Goal: Complete application form

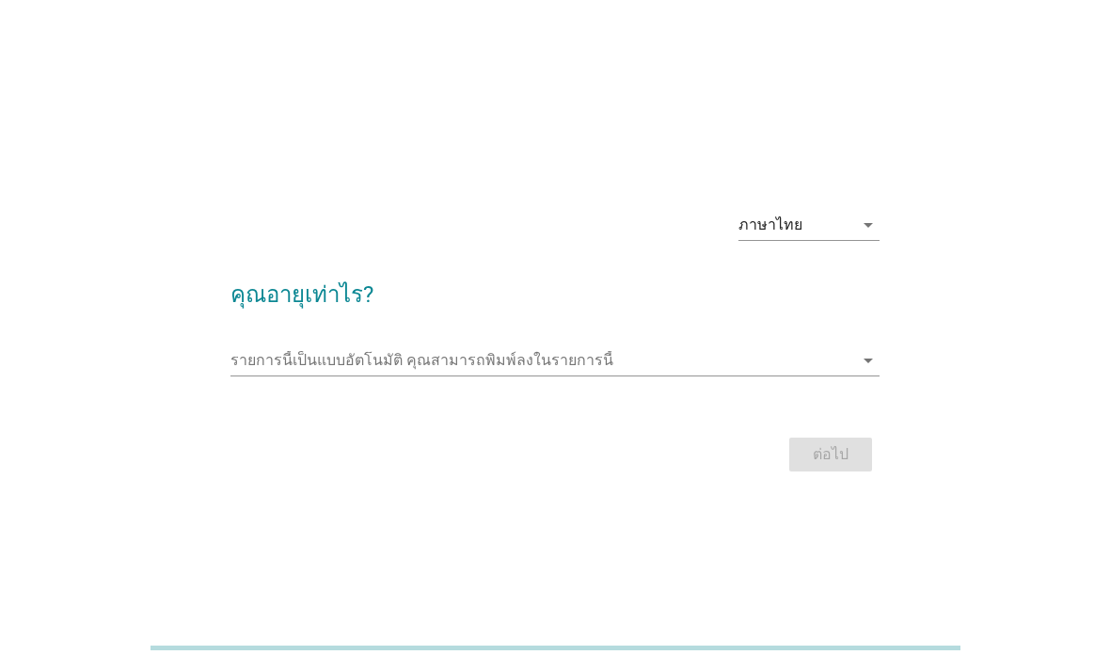
click at [608, 375] on input "รายการนี้เป็นแบบอัตโนมัติ คุณสามารถพิมพ์ลงในรายการนี้" at bounding box center [542, 360] width 624 height 30
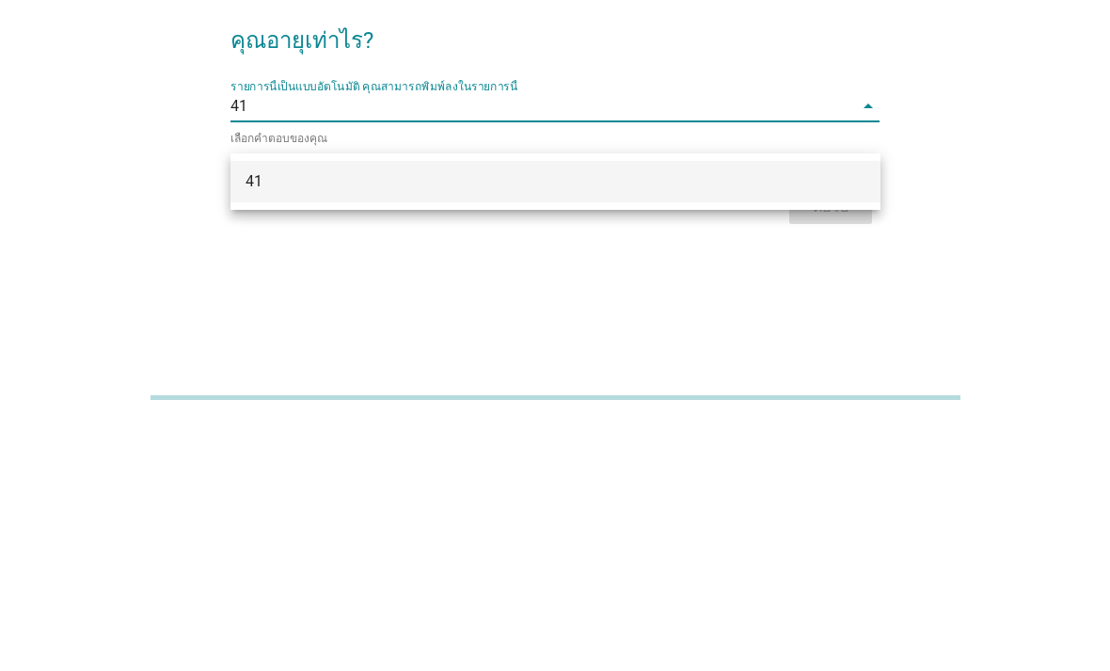
type input "41"
click at [111, 199] on div "ภาษาไทย arrow_drop_down คุณอายุเท่าไร? รายการนี้เป็นแบบอัตโนมัติ [PERSON_NAME]พ…" at bounding box center [555, 335] width 1020 height 319
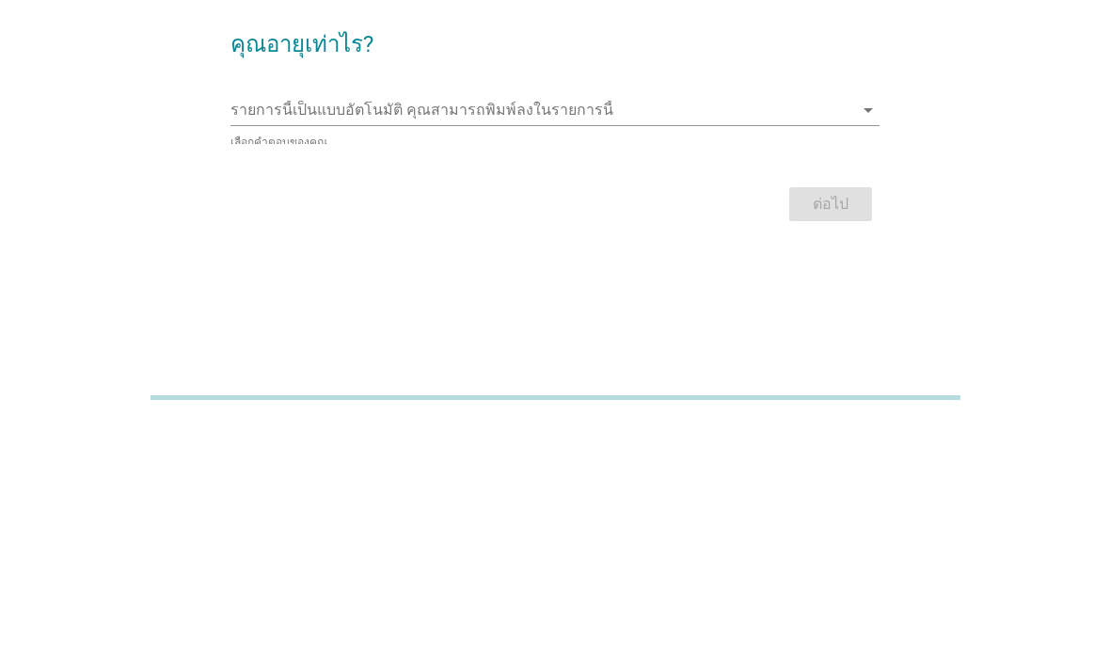
scroll to position [106, 0]
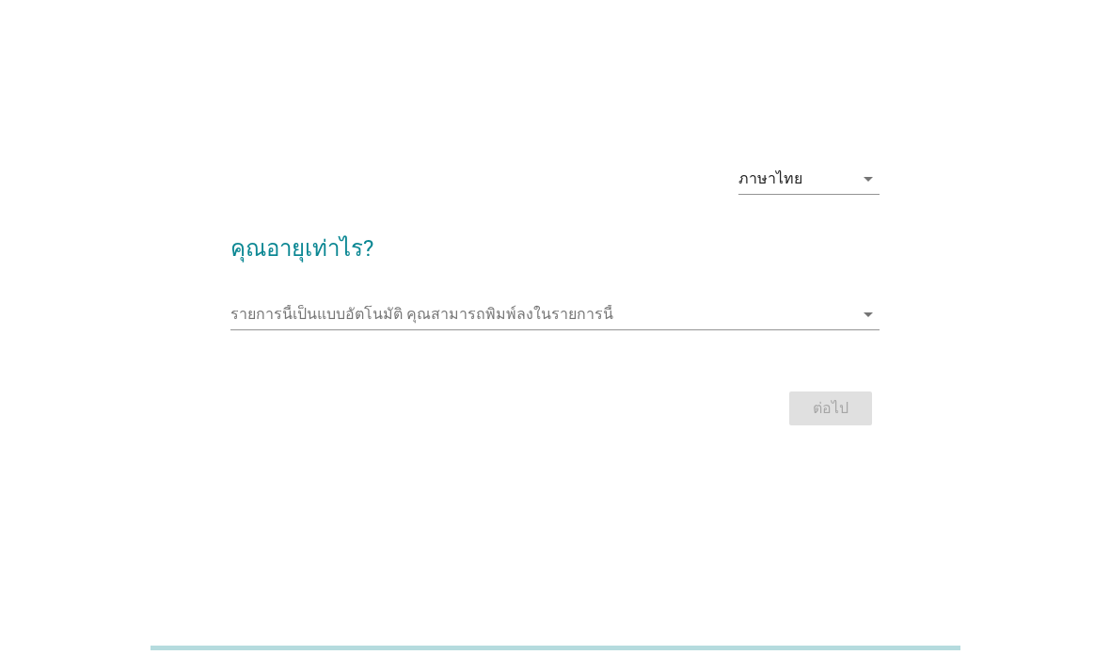
click at [864, 303] on icon "arrow_drop_down" at bounding box center [868, 314] width 23 height 23
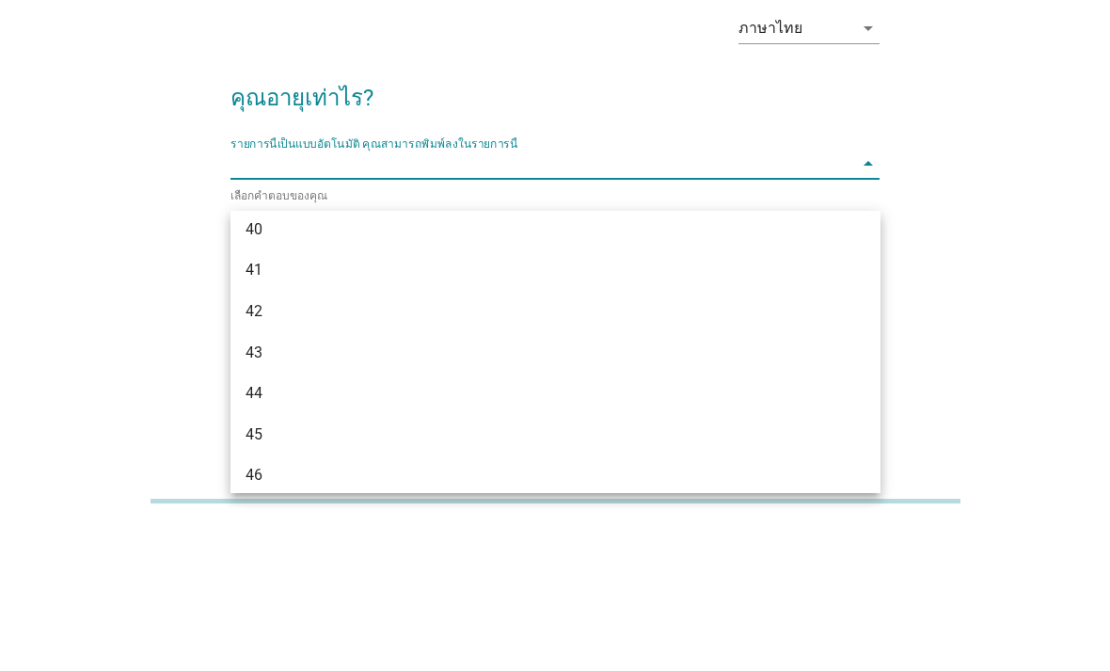
scroll to position [912, 0]
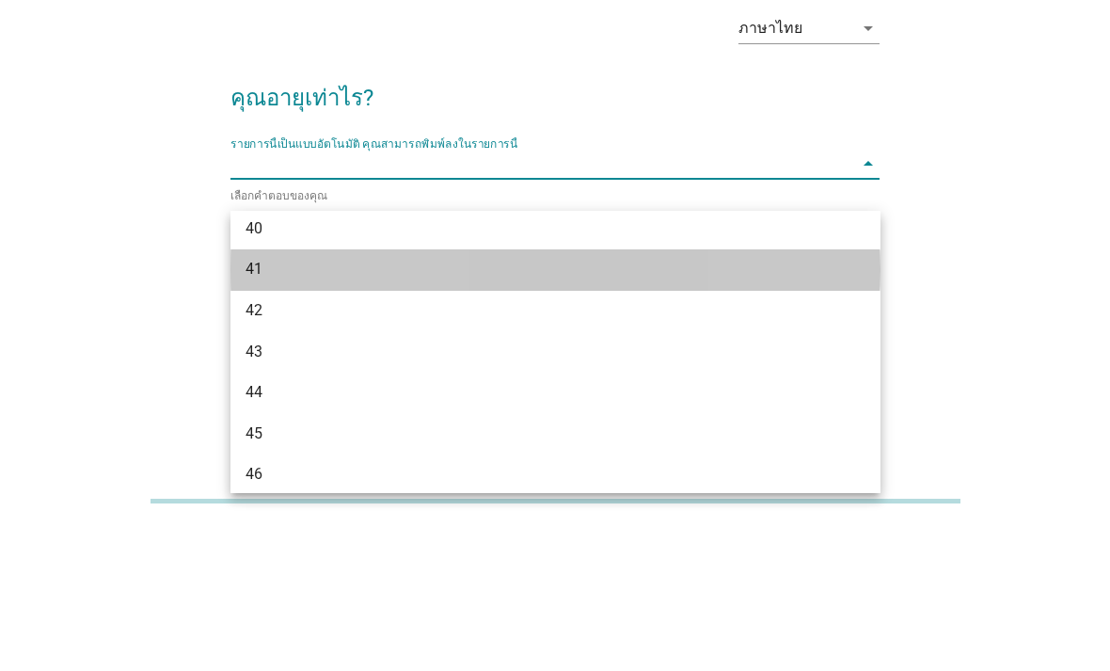
click at [351, 404] on div "41" at bounding box center [529, 415] width 568 height 23
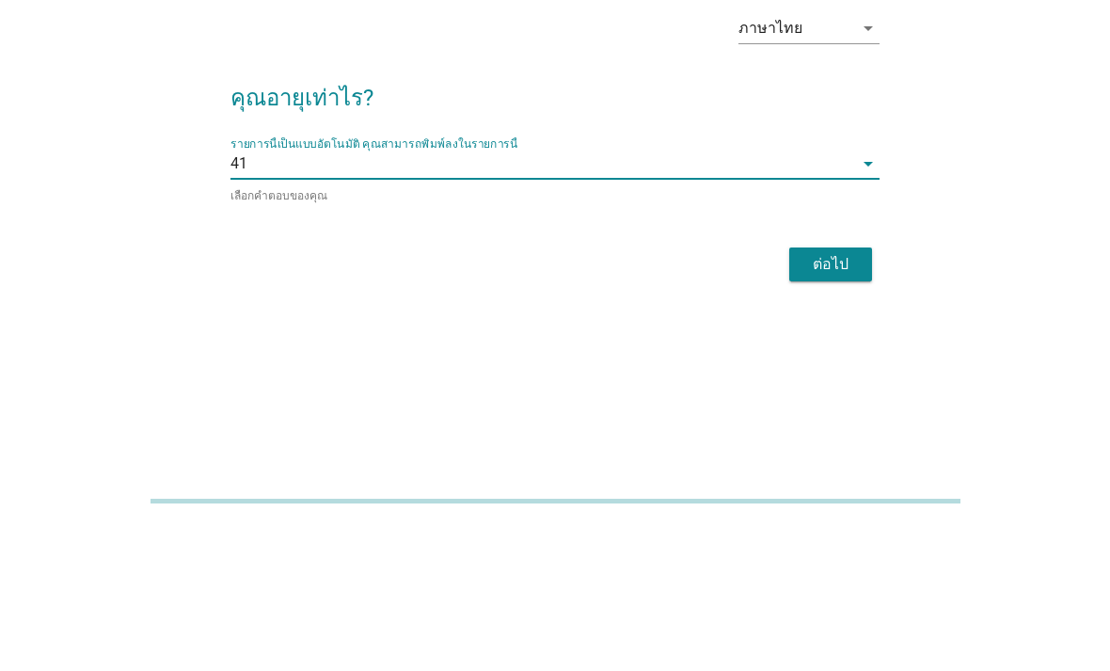
click at [852, 400] on div "ต่อไป" at bounding box center [830, 411] width 53 height 23
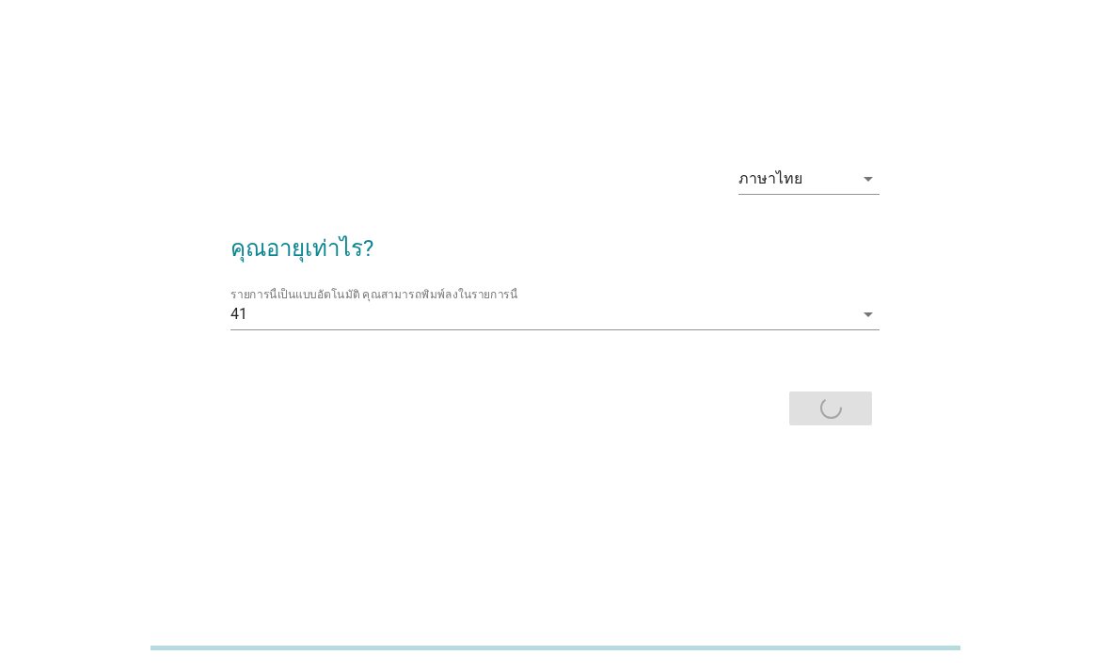
scroll to position [0, 0]
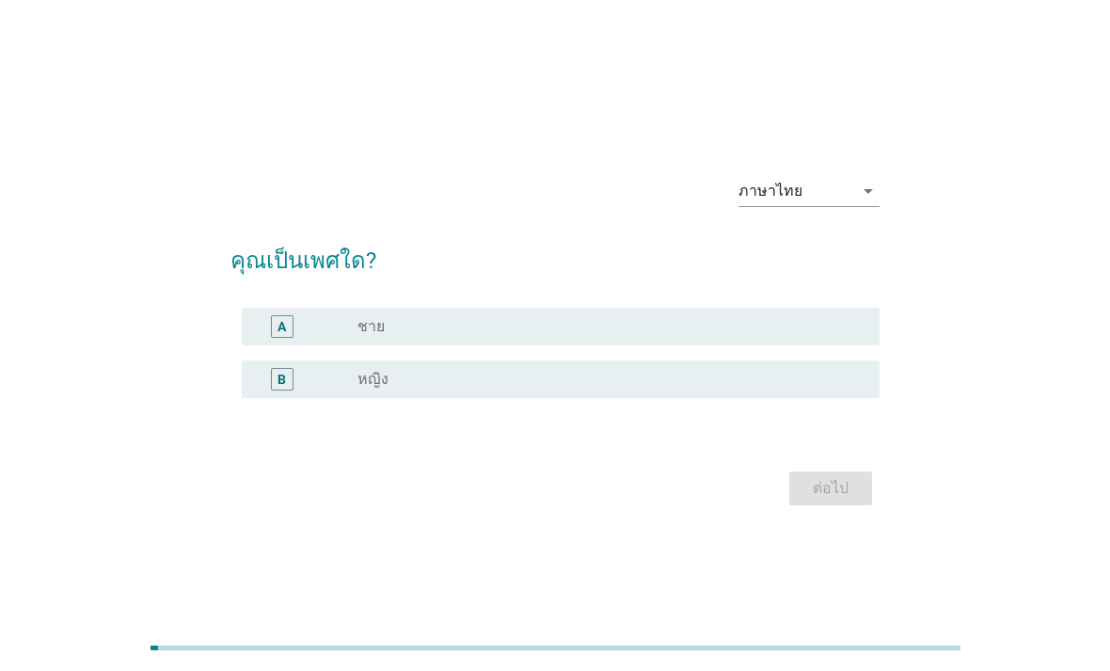
click at [382, 336] on label "ชาย" at bounding box center [370, 326] width 27 height 19
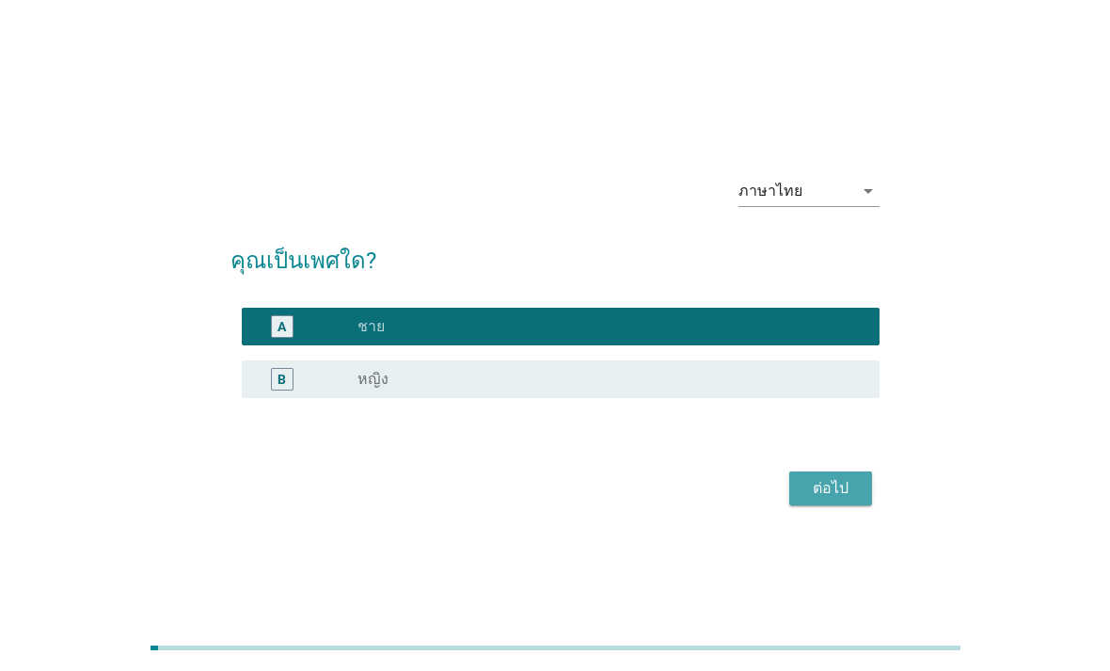
click at [830, 499] on div "ต่อไป" at bounding box center [830, 488] width 53 height 23
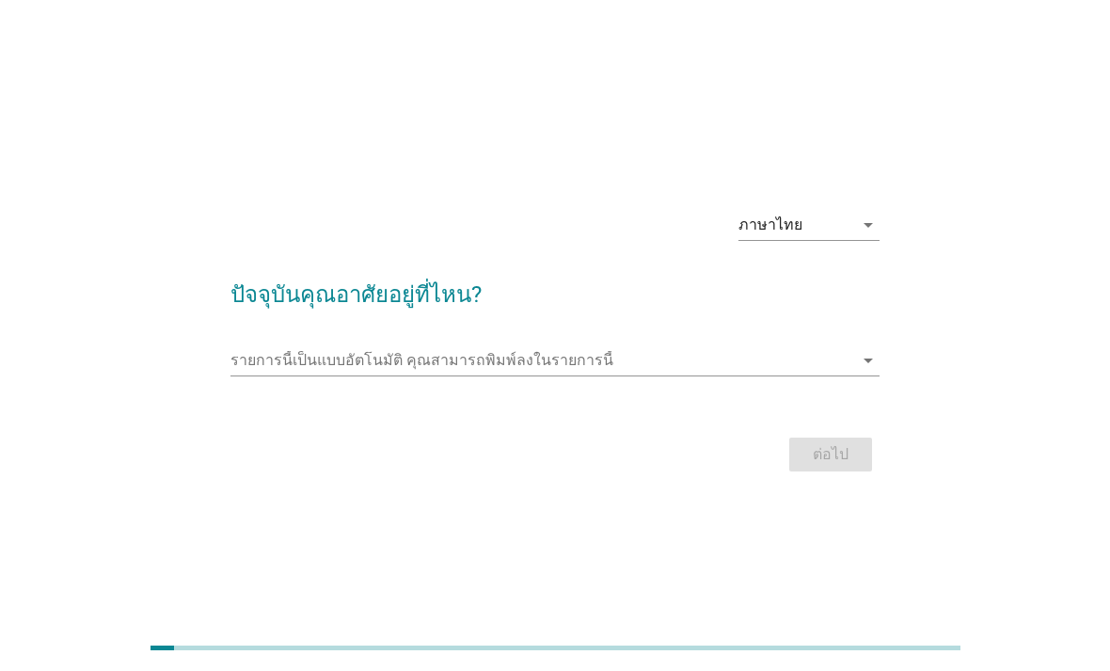
click at [705, 375] on input "รายการนี้เป็นแบบอัตโนมัติ คุณสามารถพิมพ์ลงในรายการนี้" at bounding box center [542, 360] width 624 height 30
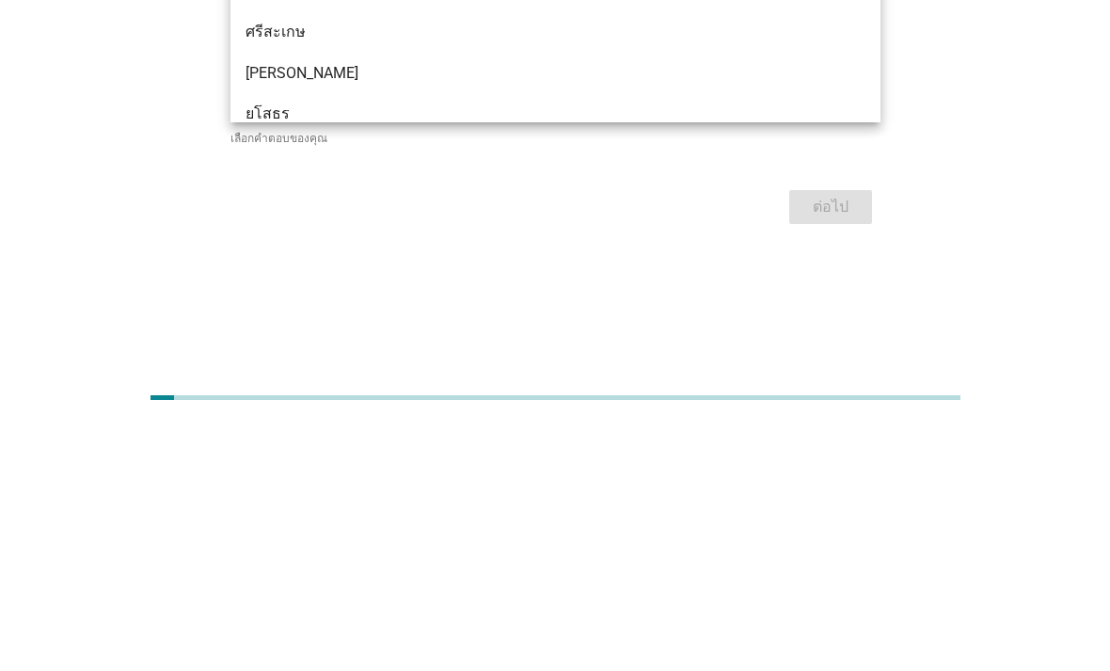
type input "สระ"
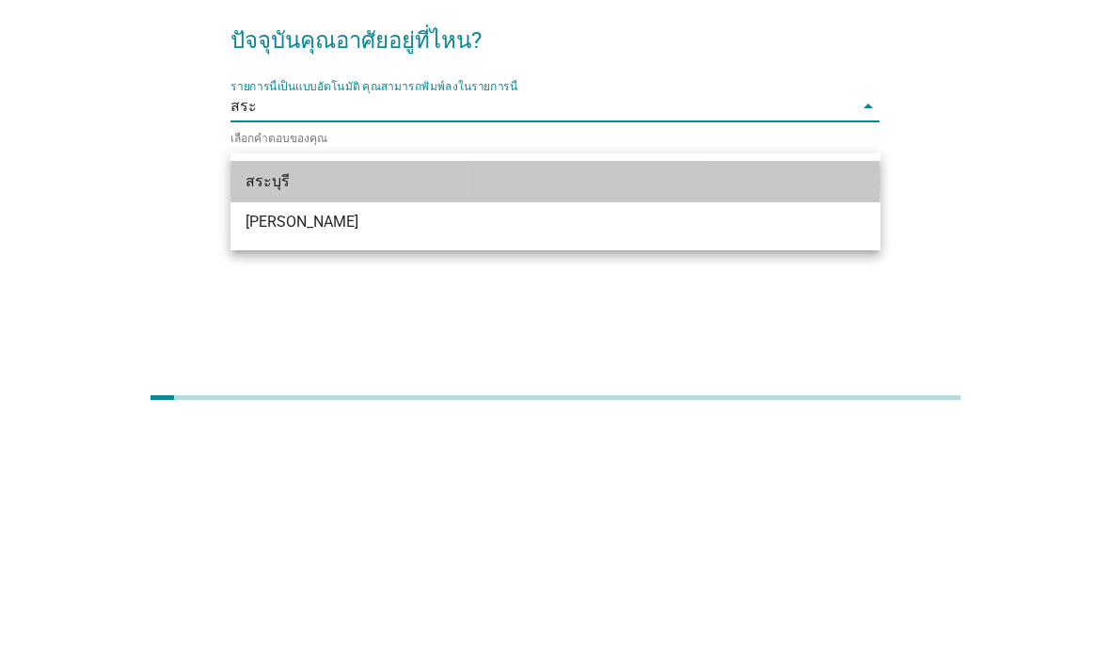
click at [281, 420] on div "สระบุรี" at bounding box center [529, 431] width 568 height 23
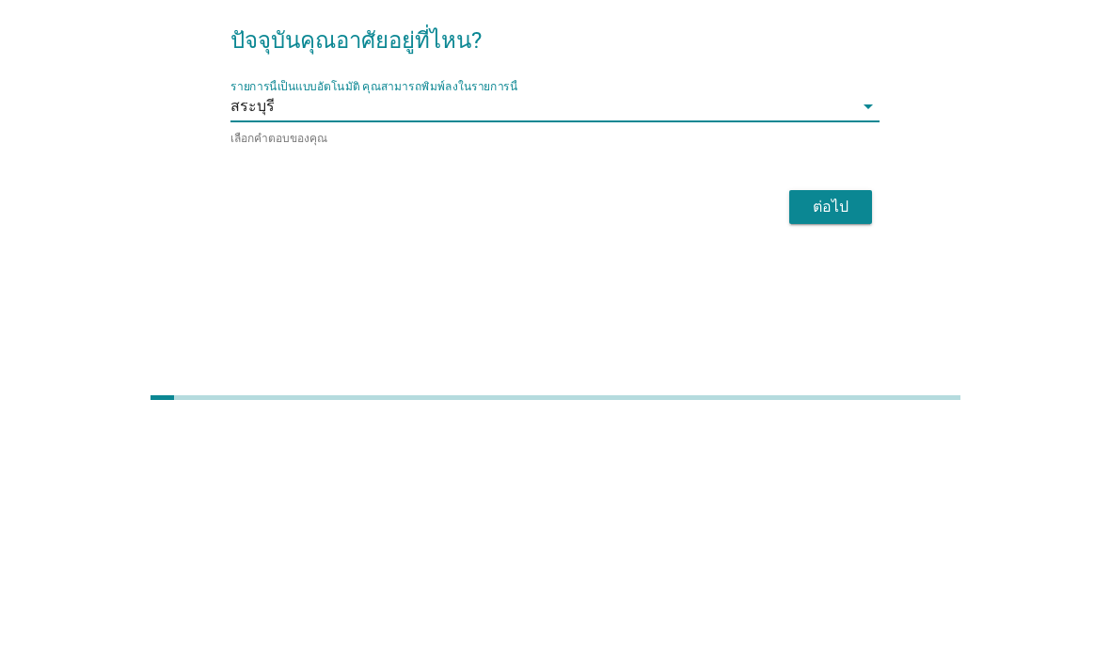
click at [847, 446] on div "ต่อไป" at bounding box center [830, 457] width 53 height 23
